Goal: Information Seeking & Learning: Learn about a topic

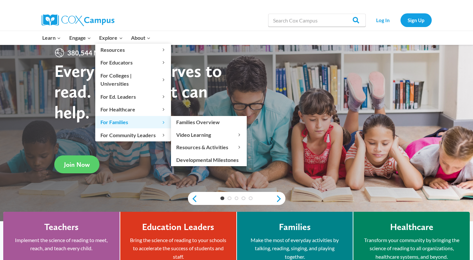
scroll to position [20, 0]
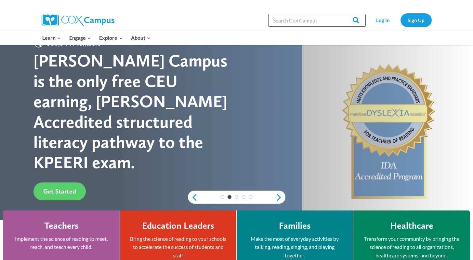
click at [289, 20] on input "Search in [URL][DOMAIN_NAME]" at bounding box center [317, 20] width 98 height 13
type input "oral language is the foundation"
click at [341, 14] on input "Search" at bounding box center [353, 20] width 25 height 13
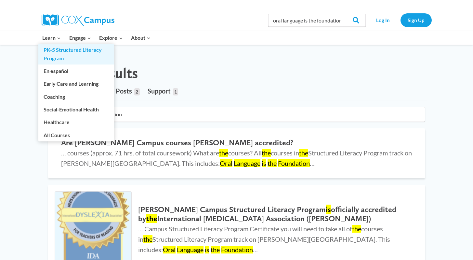
click at [60, 53] on link "PK-5 Structured Literacy Program" at bounding box center [76, 54] width 76 height 21
